Goal: Information Seeking & Learning: Learn about a topic

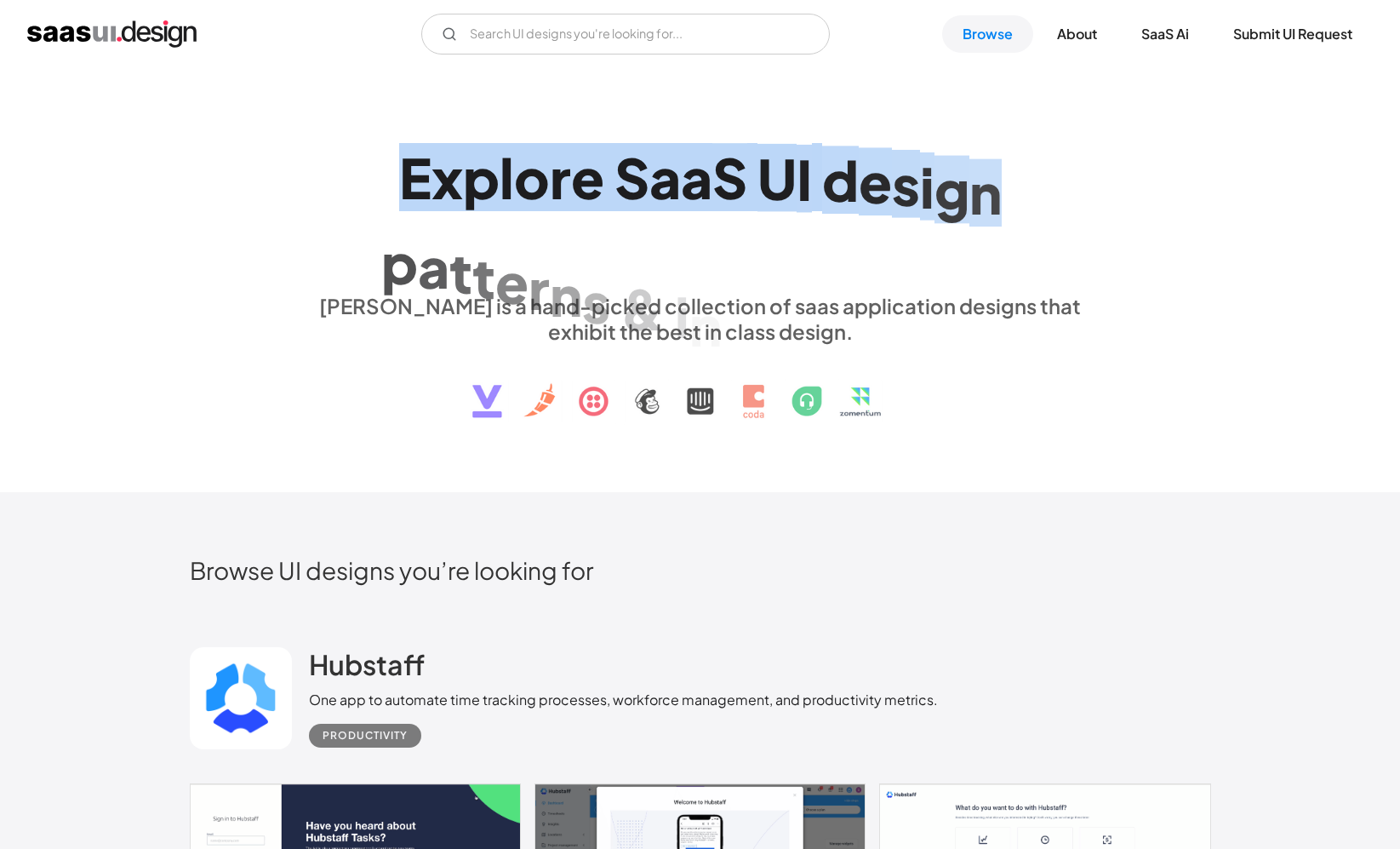
drag, startPoint x: 394, startPoint y: 185, endPoint x: 1041, endPoint y: 191, distance: 647.0
click at [1040, 191] on h1 "E x p l o r e S a a S U I d e s i g n p a t t e r n s & i n t e r a c t i o n s…" at bounding box center [700, 211] width 783 height 131
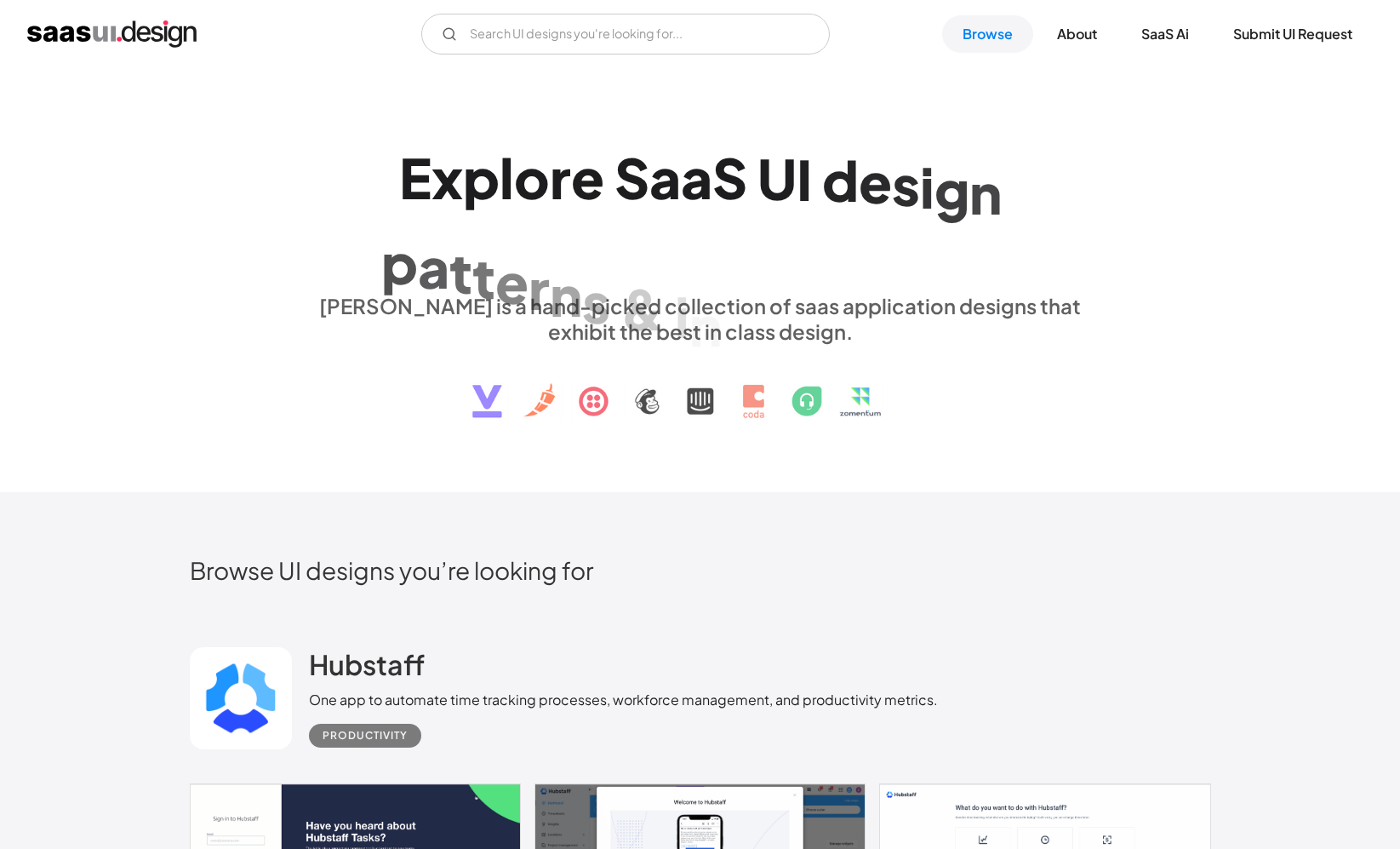
click at [1041, 191] on h1 "E x p l o r e S a a S U I d e s i g n p a t t e r n s & i n t e r a c t i o n s…" at bounding box center [700, 211] width 783 height 131
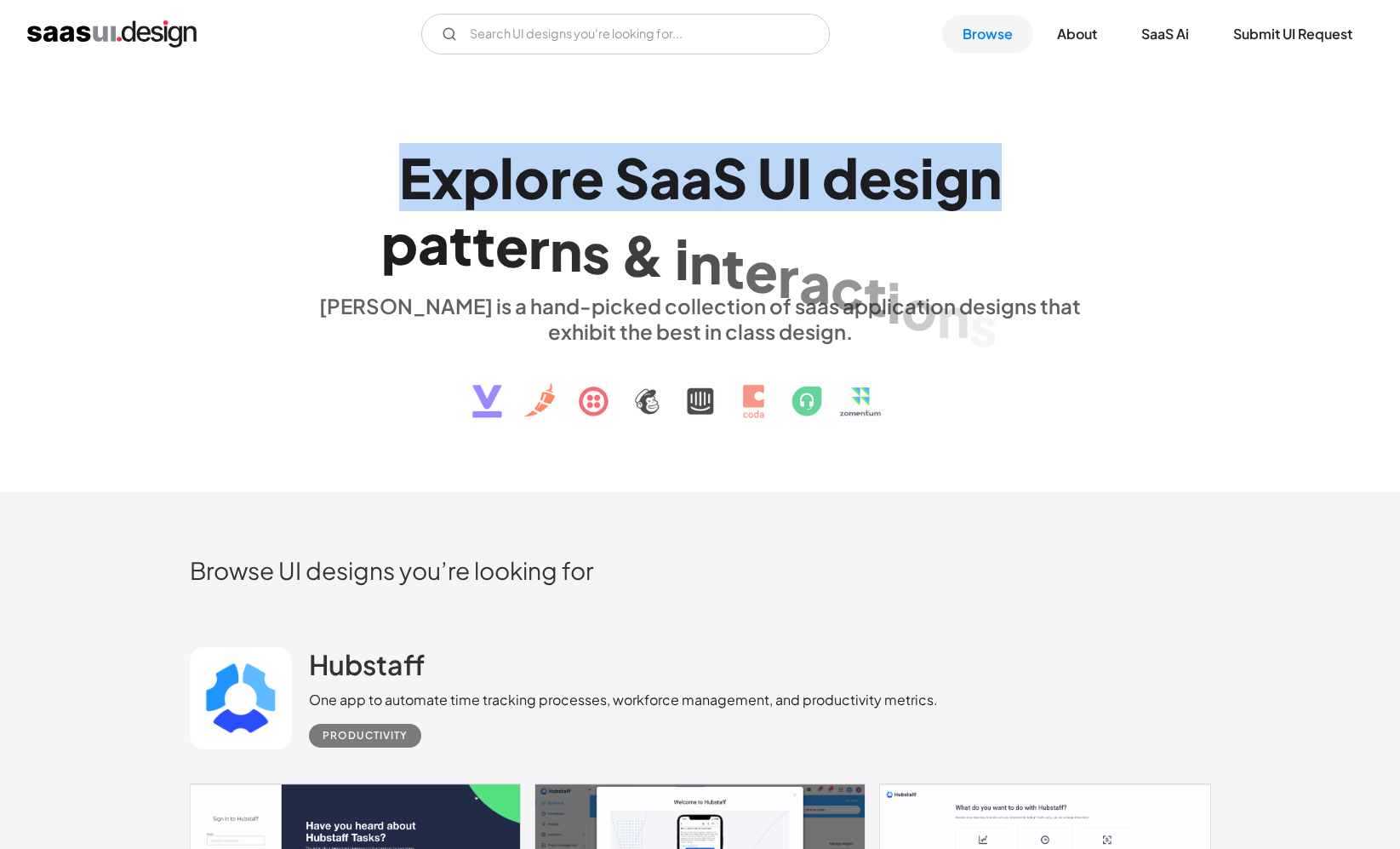
drag, startPoint x: 1041, startPoint y: 191, endPoint x: 535, endPoint y: 186, distance: 506.0
click at [537, 185] on h1 "E x p l o r e S a a S U I d e s i g n p a t t e r n s & i n t e r a c t i o n s…" at bounding box center [700, 211] width 783 height 131
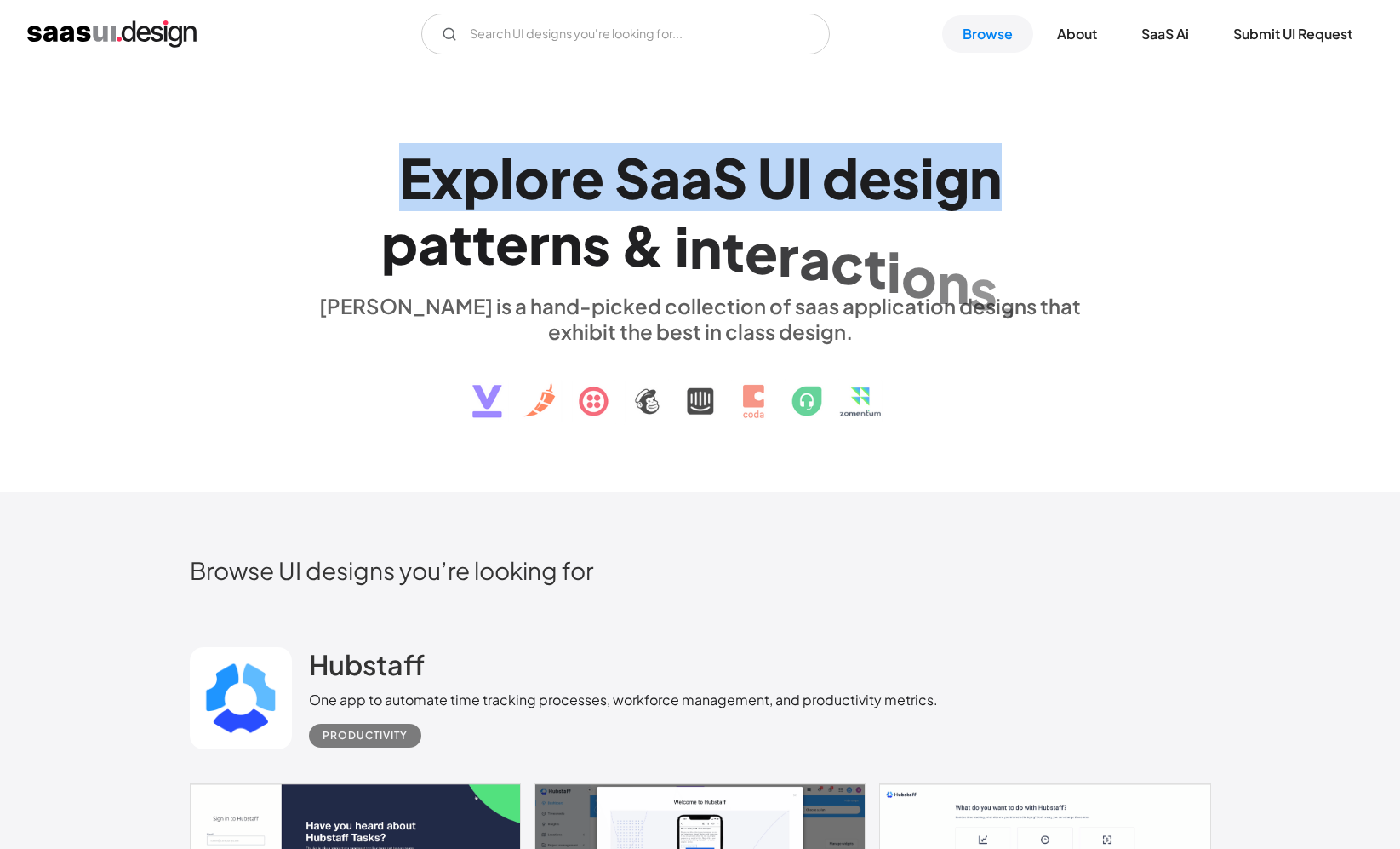
click at [535, 186] on div "o" at bounding box center [532, 178] width 36 height 66
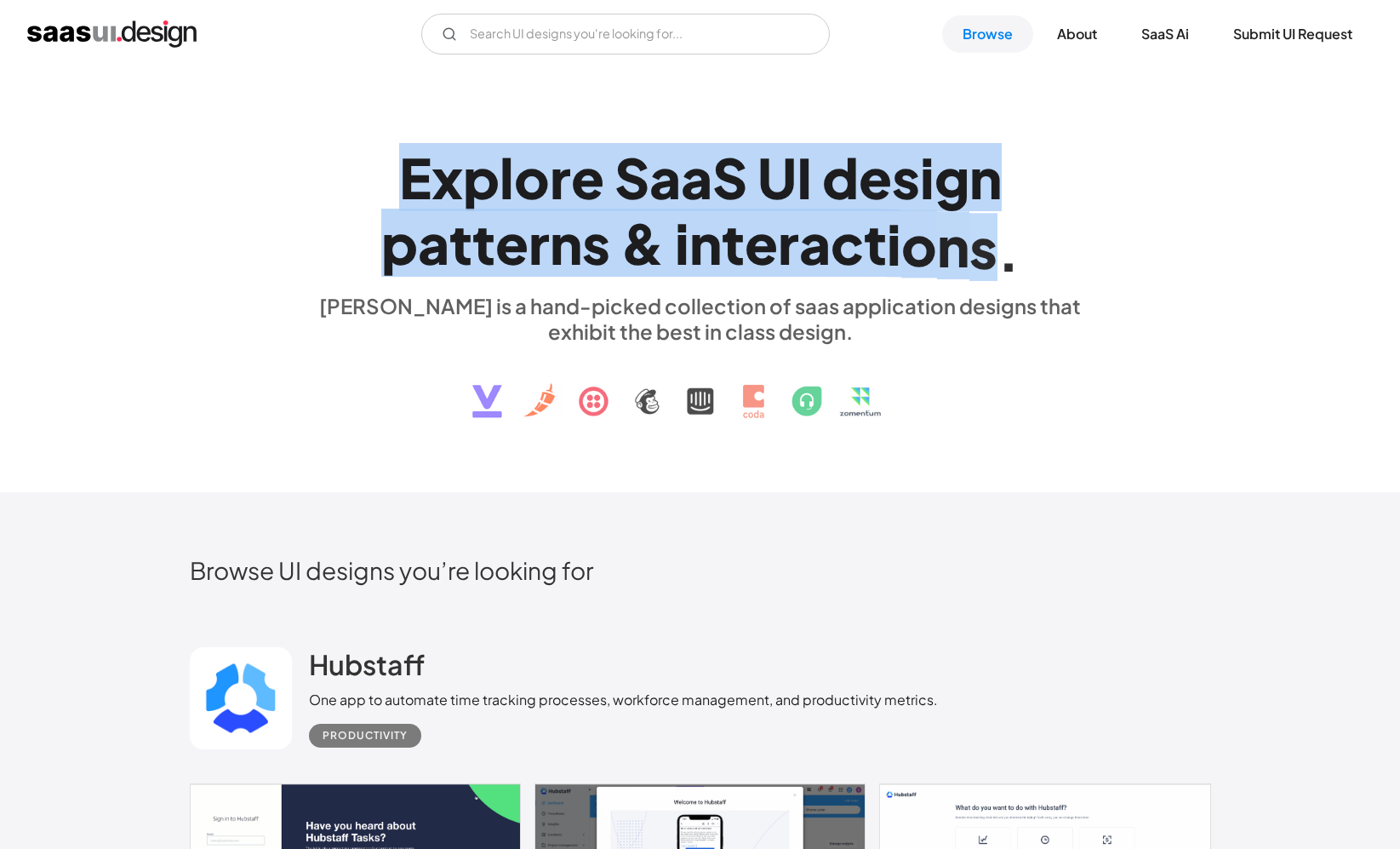
drag, startPoint x: 535, startPoint y: 186, endPoint x: 957, endPoint y: 261, distance: 428.6
click at [956, 261] on h1 "E x p l o r e S a a S U I d e s i g n p a t t e r n s & i n t e r a c t i o n s…" at bounding box center [700, 211] width 783 height 131
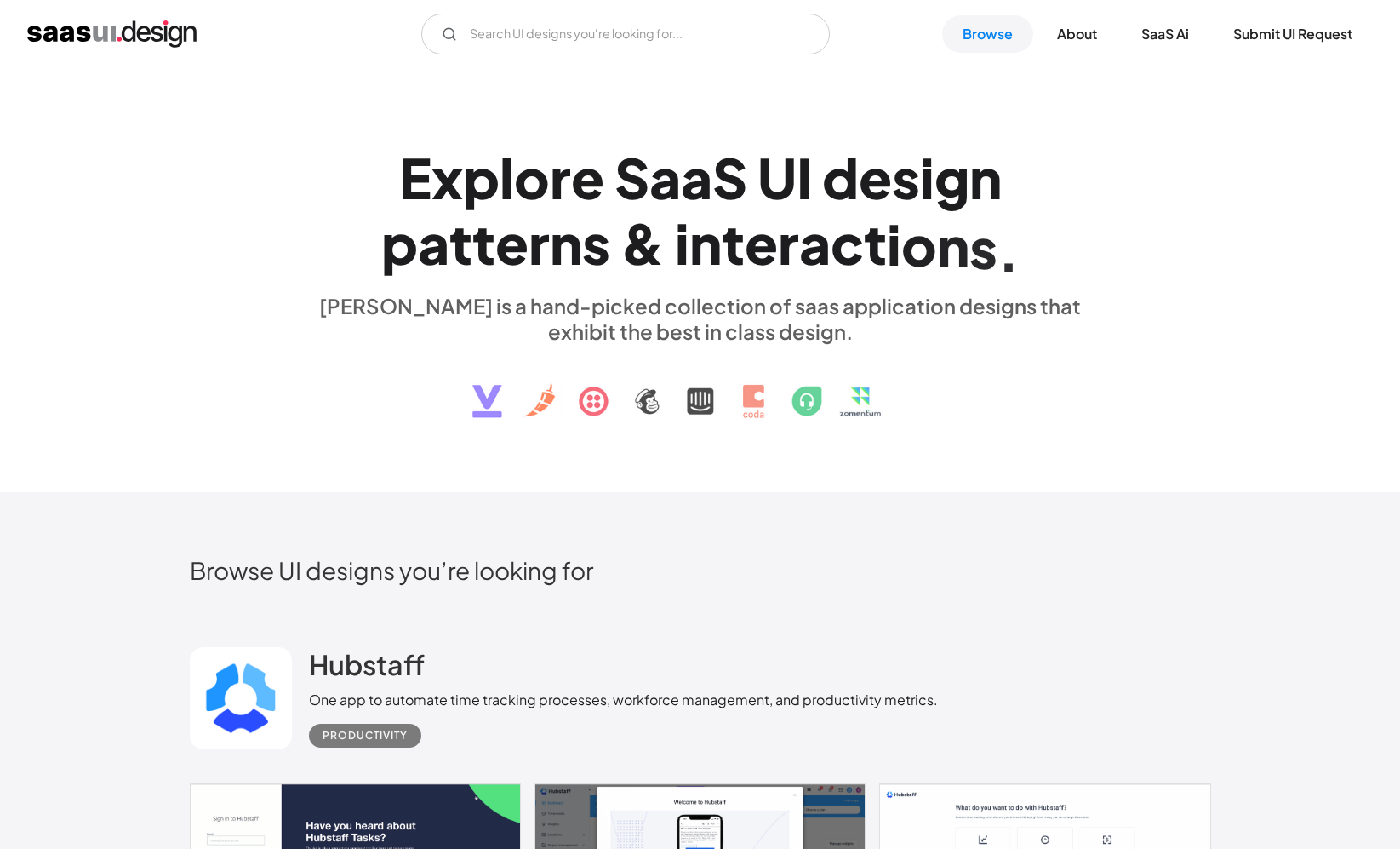
drag, startPoint x: 957, startPoint y: 261, endPoint x: 929, endPoint y: 417, distance: 158.5
click at [956, 261] on div "n" at bounding box center [953, 245] width 33 height 66
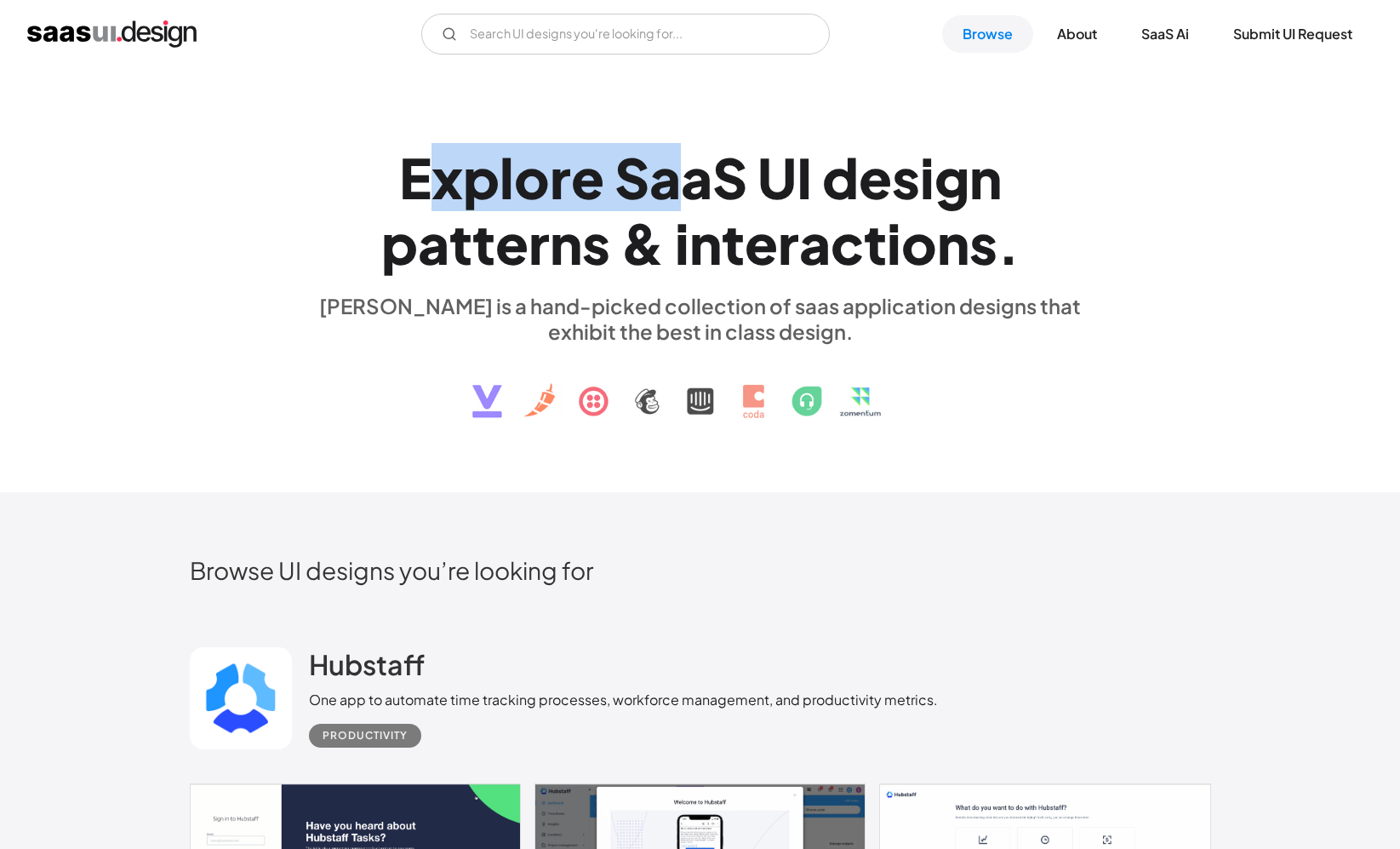
drag, startPoint x: 435, startPoint y: 168, endPoint x: 813, endPoint y: 218, distance: 381.3
click at [753, 210] on h1 "E x p l o r e S a a S U I d e s i g n p a t t e r n s & i n t e r a c t i o n s…" at bounding box center [700, 211] width 783 height 131
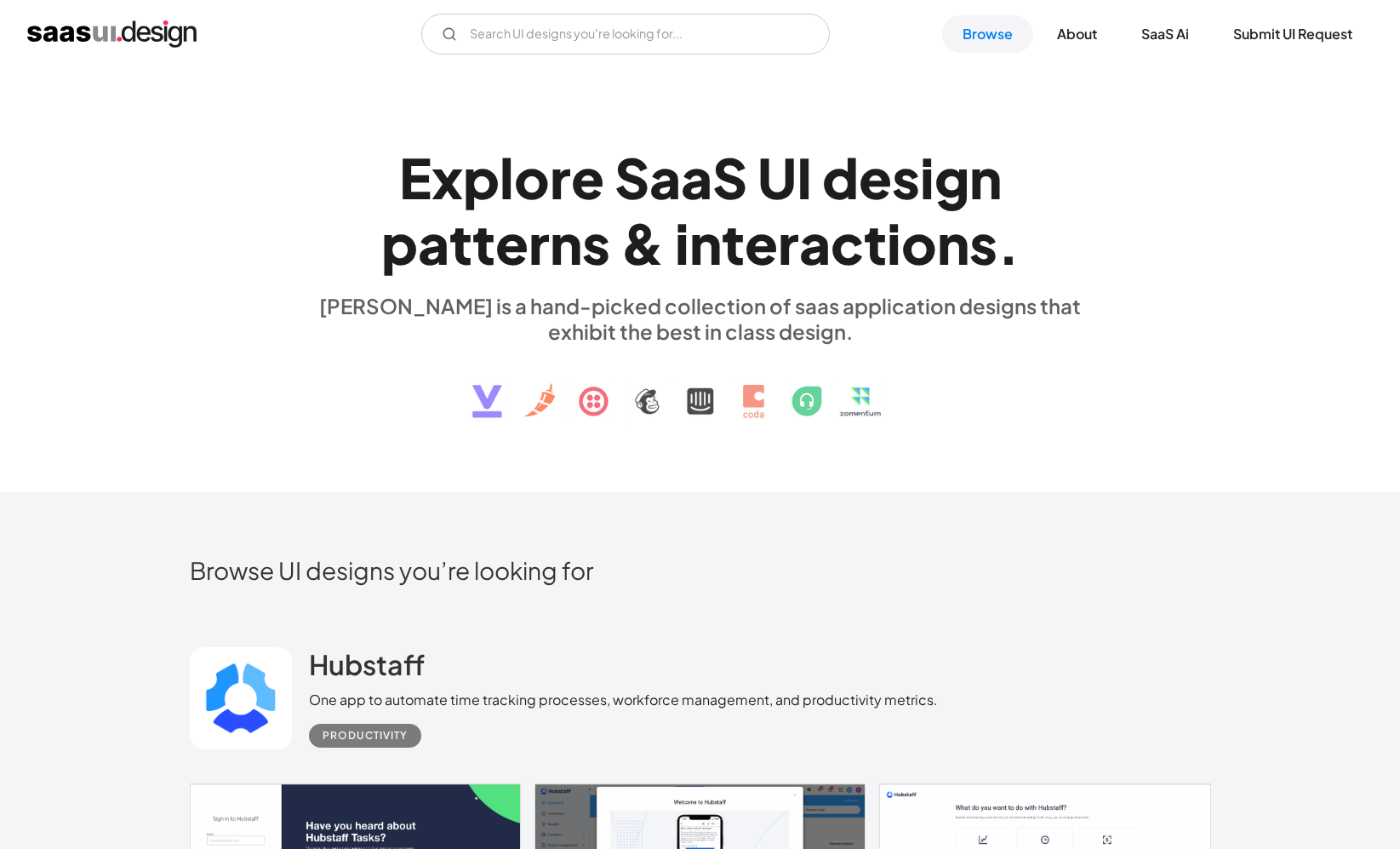
click at [817, 219] on div "a" at bounding box center [815, 243] width 32 height 66
click at [675, 403] on img at bounding box center [700, 388] width 516 height 89
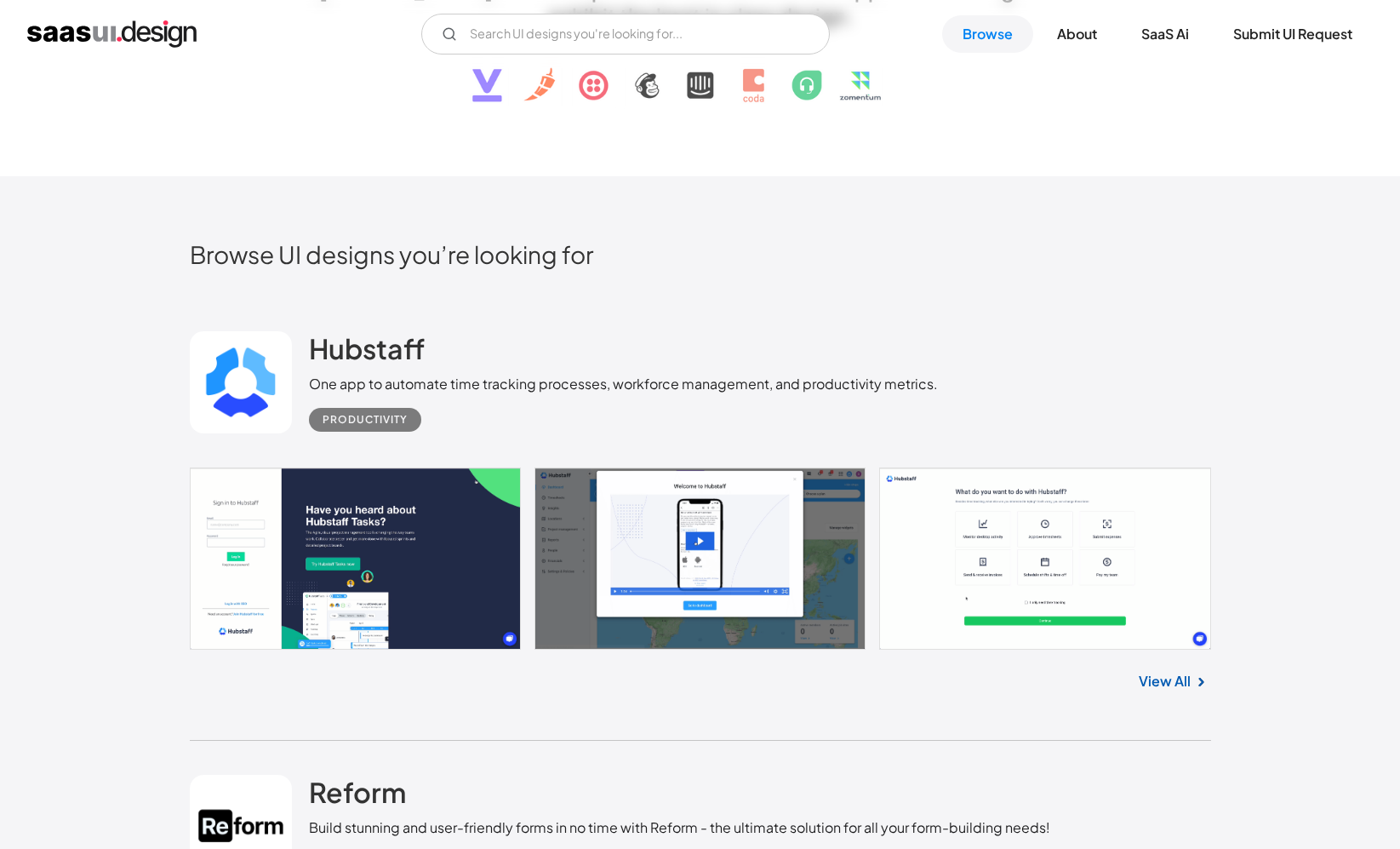
scroll to position [478, 0]
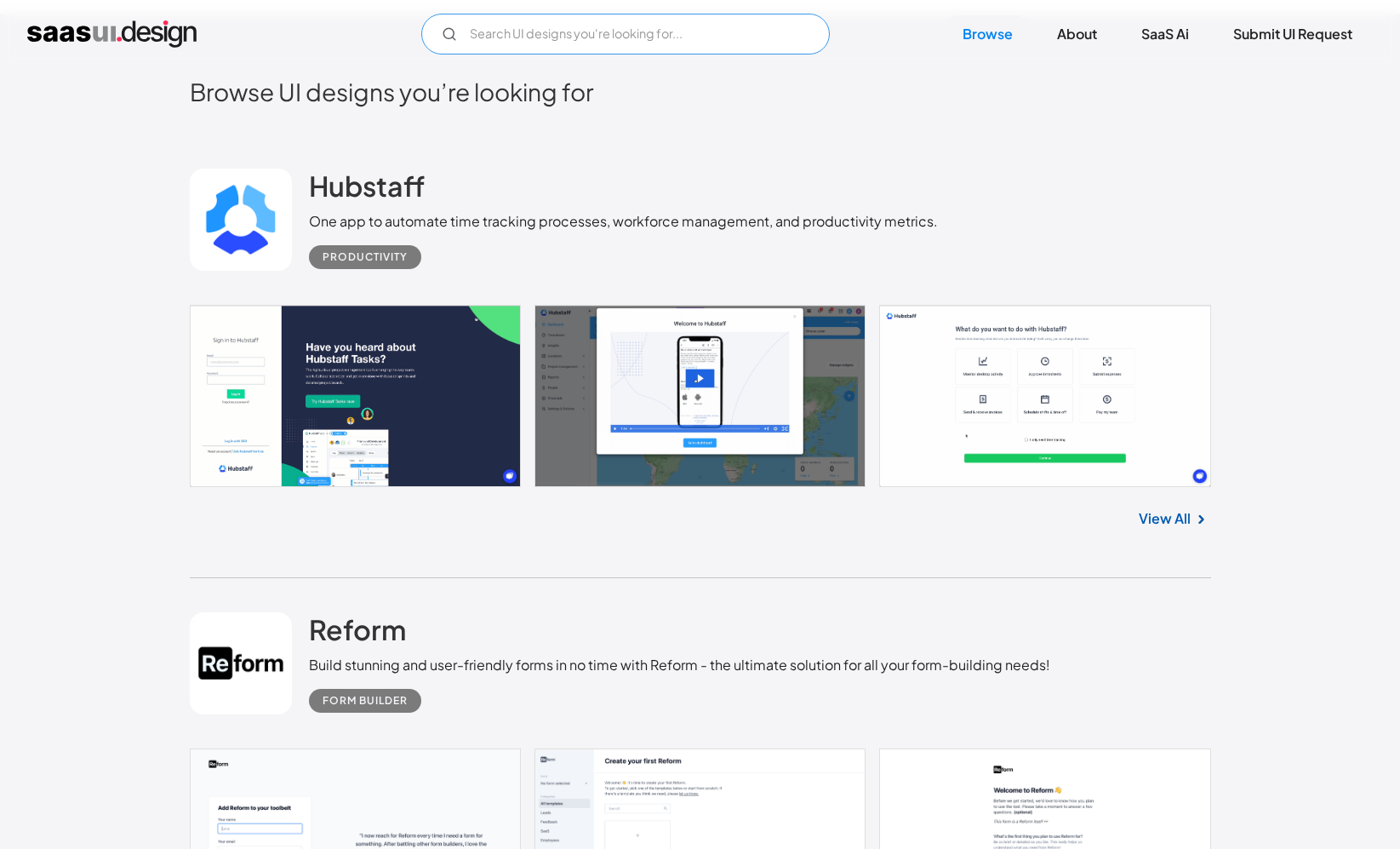
click at [623, 24] on input "Email Form" at bounding box center [625, 35] width 408 height 41
type input "doctor appointment"
